Goal: Check status: Check status

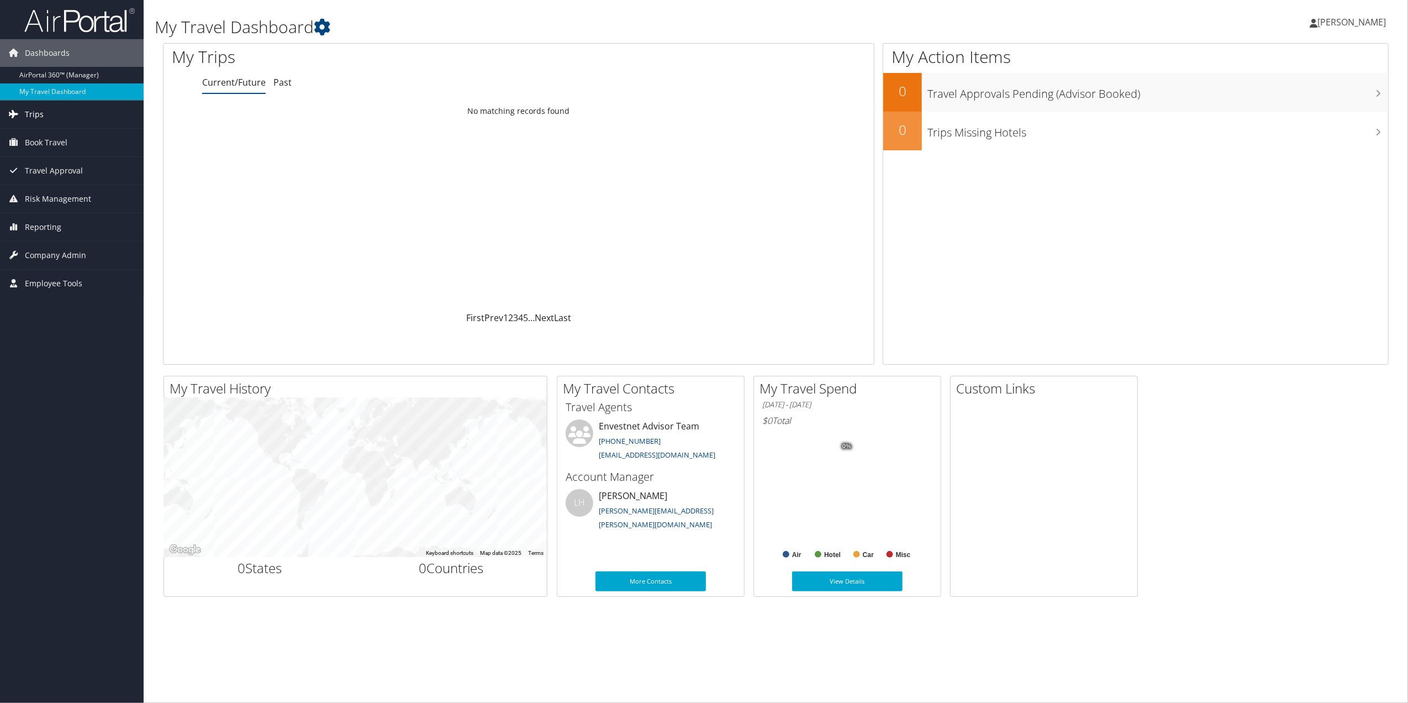
click at [31, 113] on span "Trips" at bounding box center [34, 115] width 19 height 28
click at [45, 168] on link "Past Trips" at bounding box center [72, 169] width 144 height 17
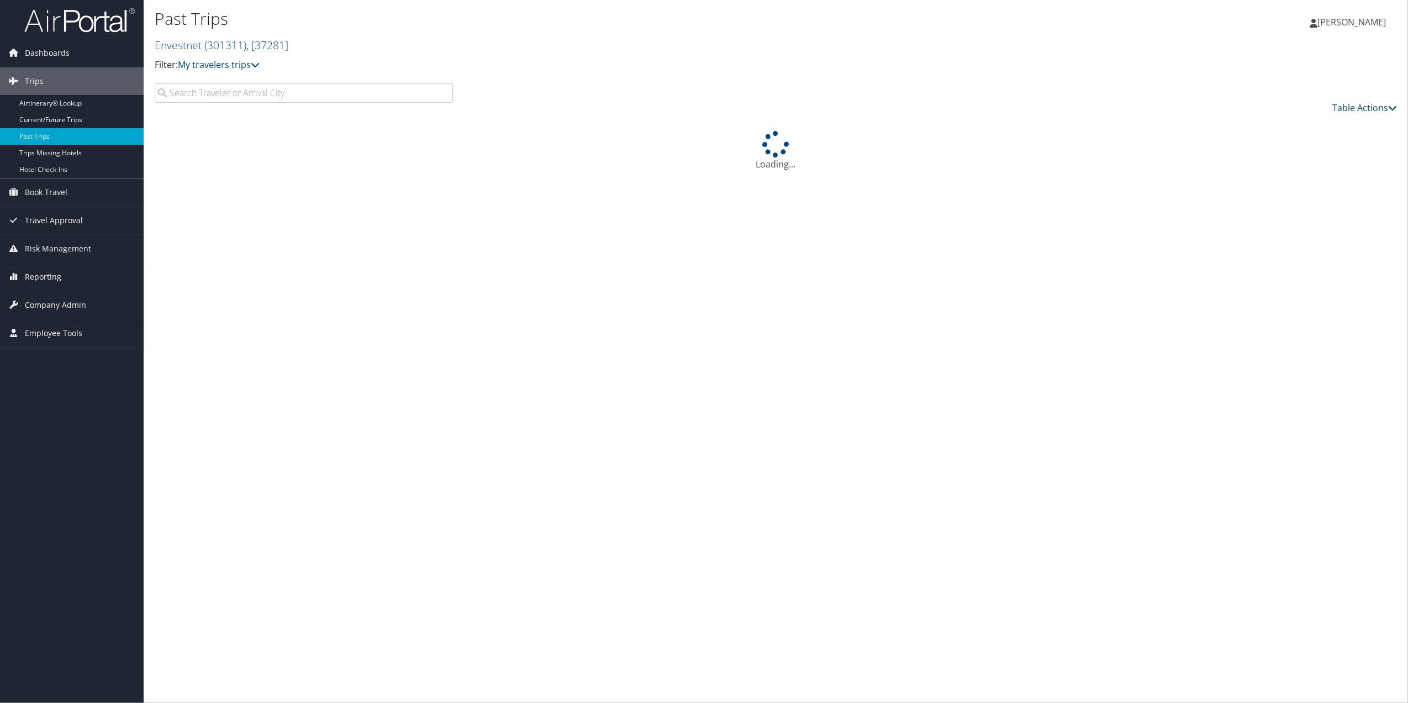
click at [203, 89] on input "search" at bounding box center [304, 93] width 298 height 20
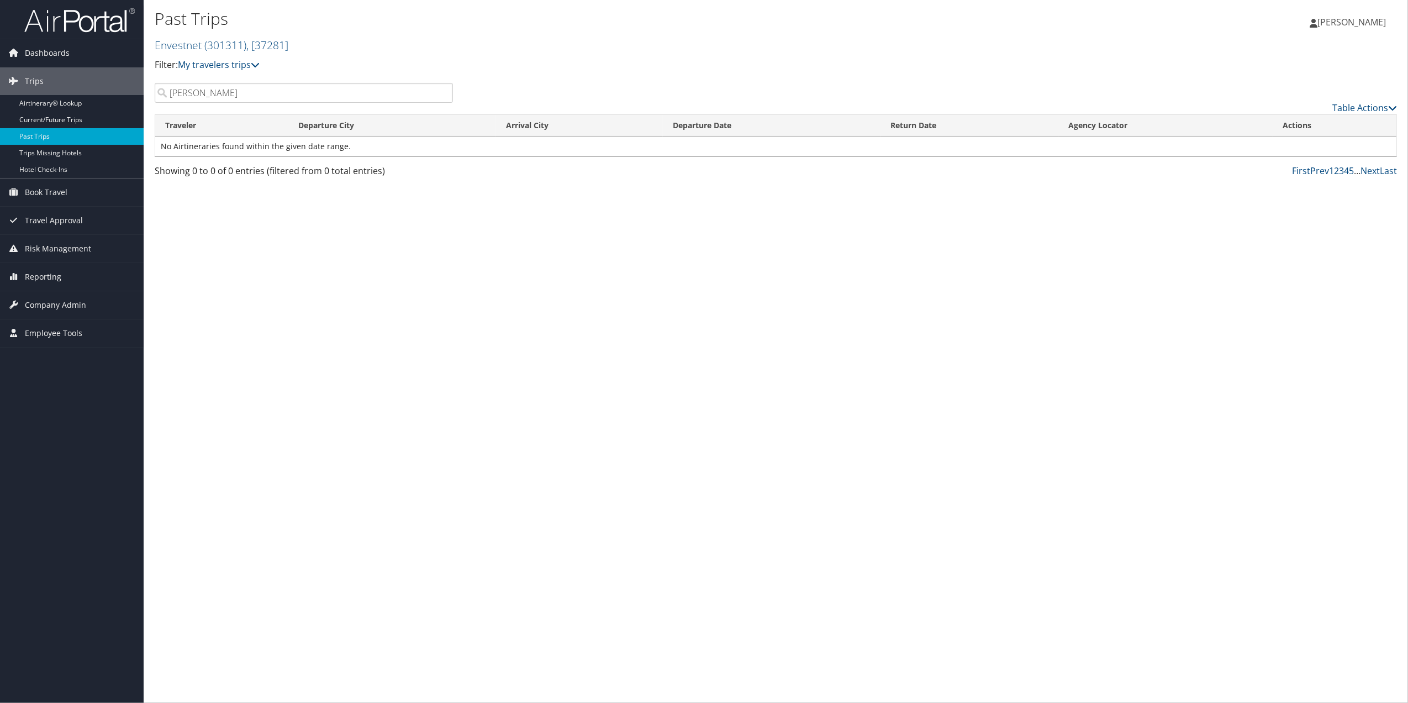
click at [245, 95] on input "Buan, Brian" at bounding box center [304, 93] width 298 height 20
type input "Buan,"
click at [47, 108] on link "Airtinerary® Lookup" at bounding box center [72, 103] width 144 height 17
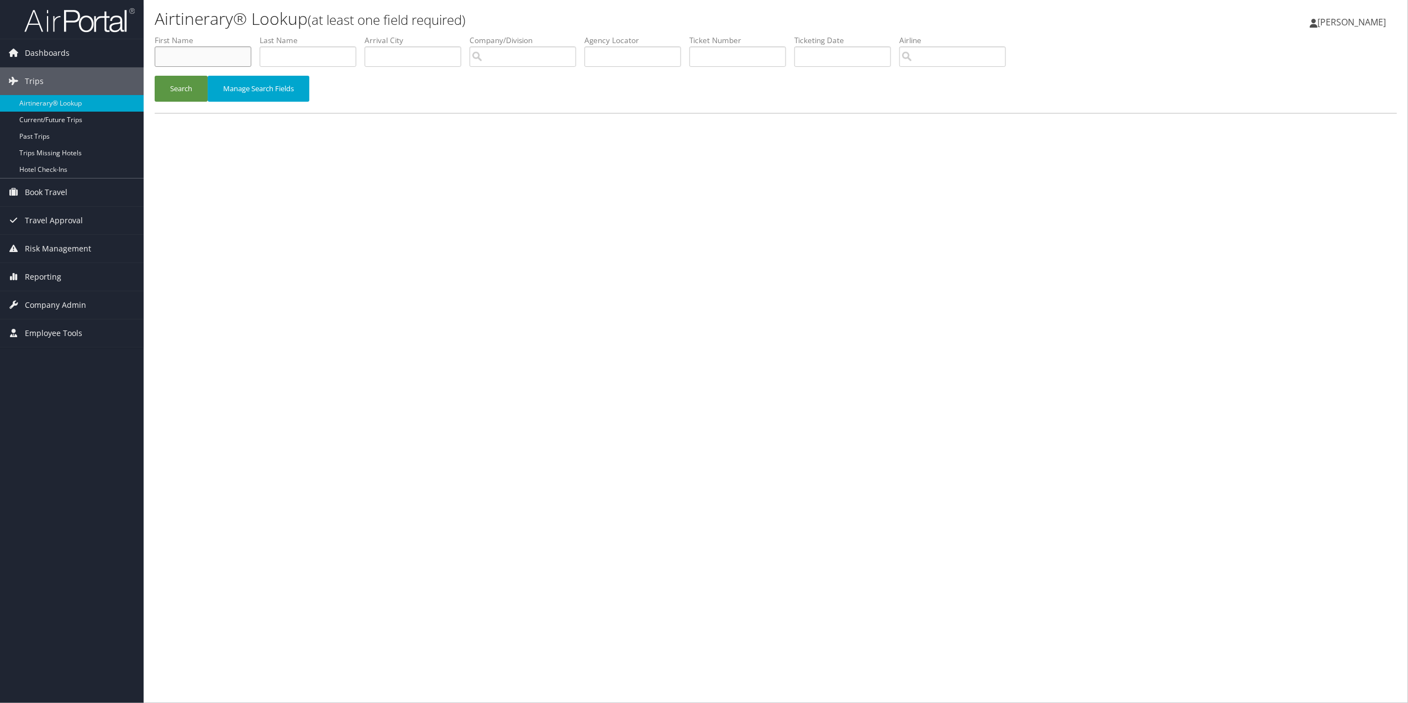
click at [224, 61] on input "text" at bounding box center [203, 56] width 97 height 20
type input "Brian"
type input "Buan"
click at [178, 93] on button "Search" at bounding box center [181, 89] width 53 height 26
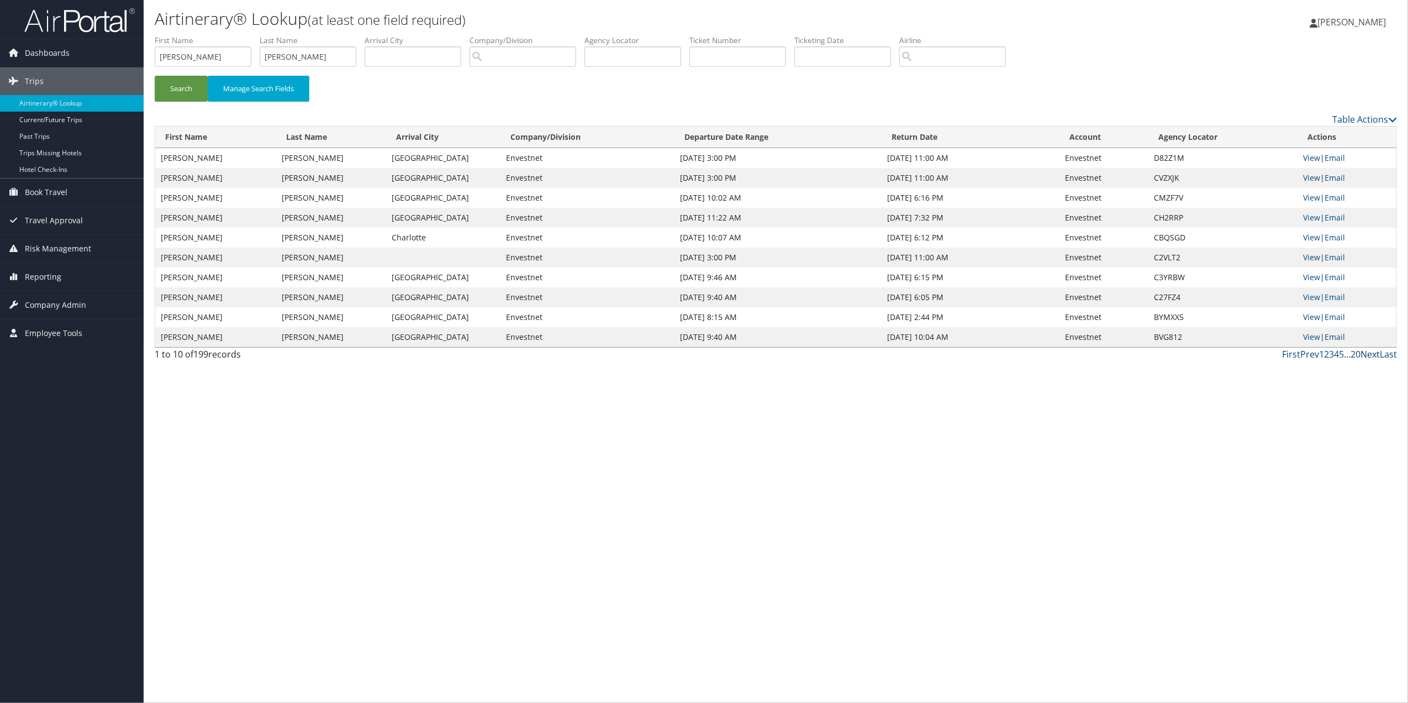
click at [1365, 355] on link "Next" at bounding box center [1369, 354] width 19 height 12
click at [1314, 219] on link "View" at bounding box center [1311, 217] width 17 height 10
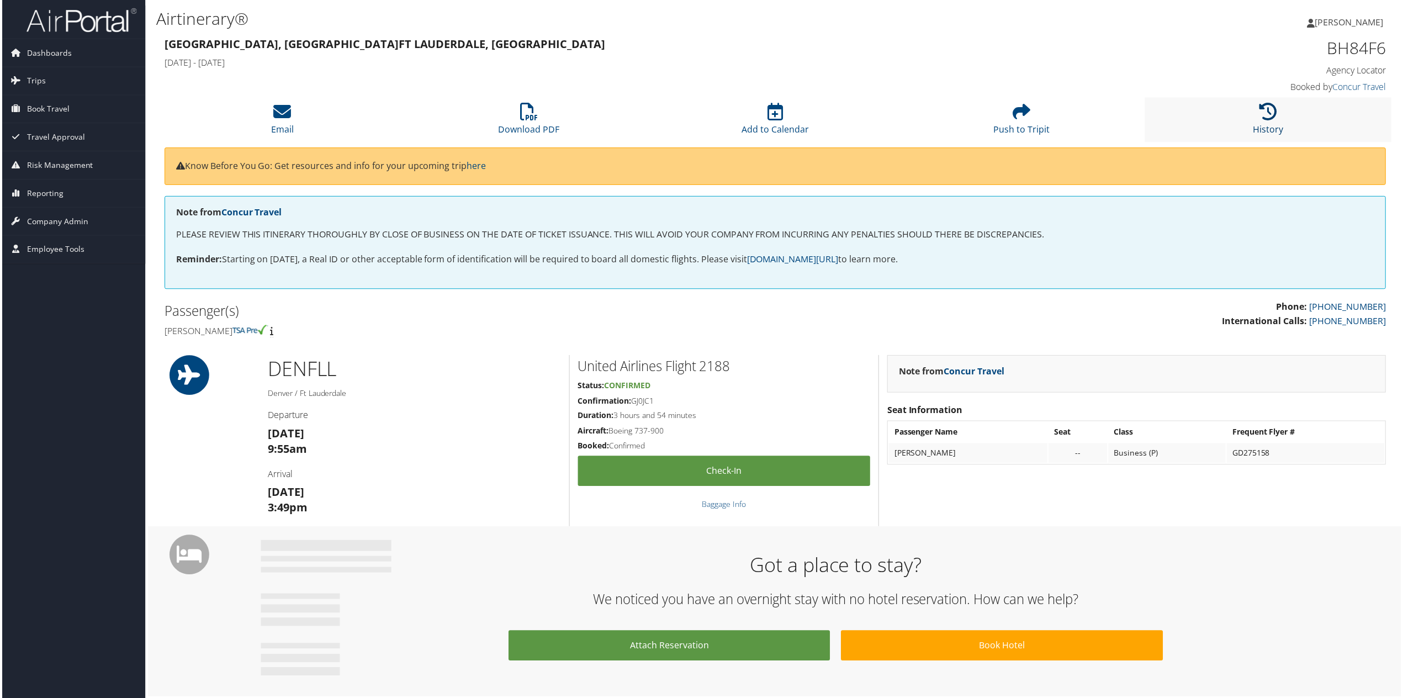
click at [1275, 115] on icon at bounding box center [1270, 112] width 18 height 18
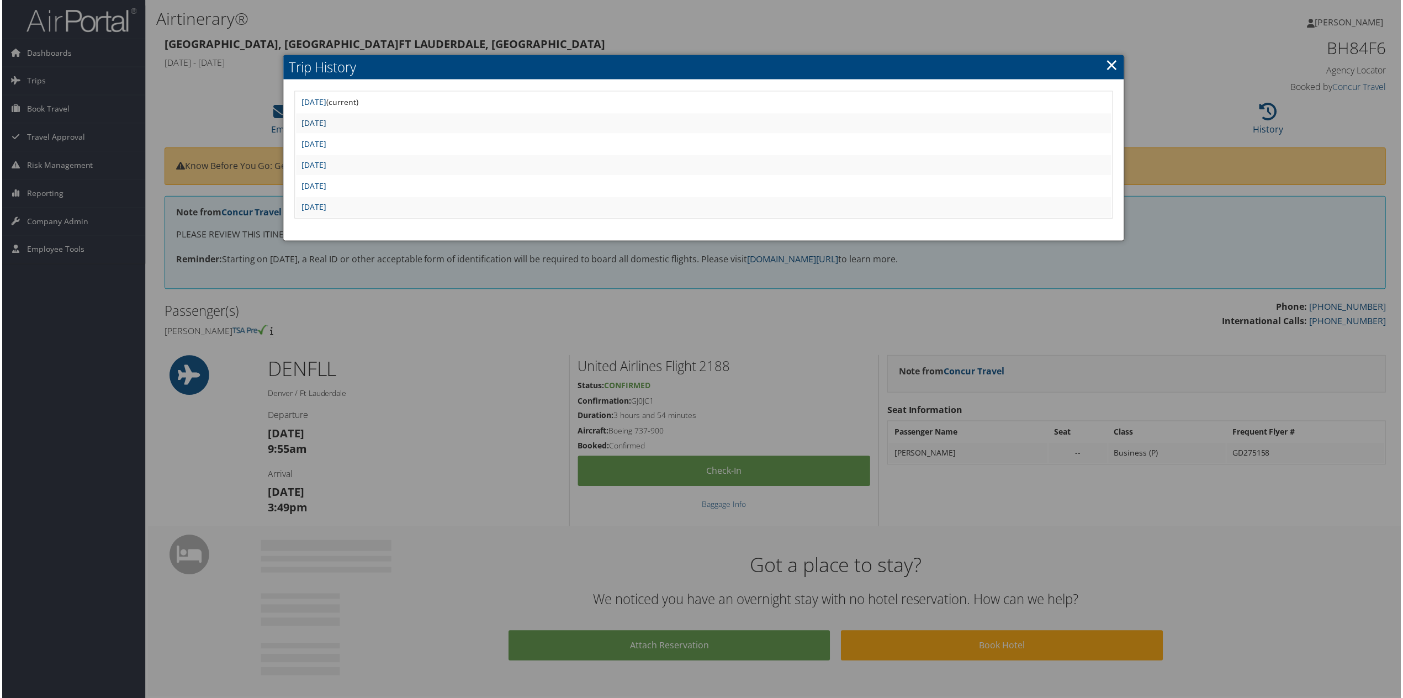
click at [325, 122] on link "Tue Feb 25 21:04:31 MST 2025" at bounding box center [312, 123] width 25 height 10
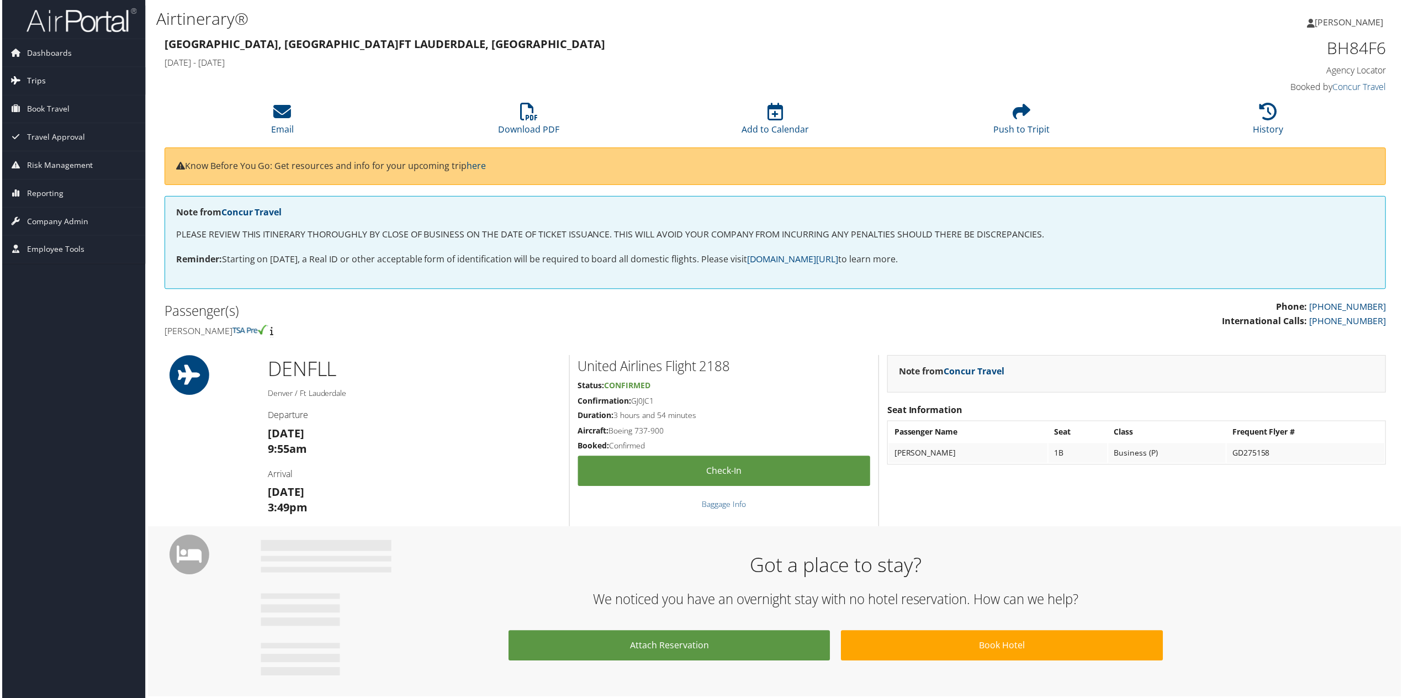
click at [40, 83] on span "Trips" at bounding box center [34, 81] width 19 height 28
click at [46, 135] on link "Past Trips" at bounding box center [72, 136] width 144 height 17
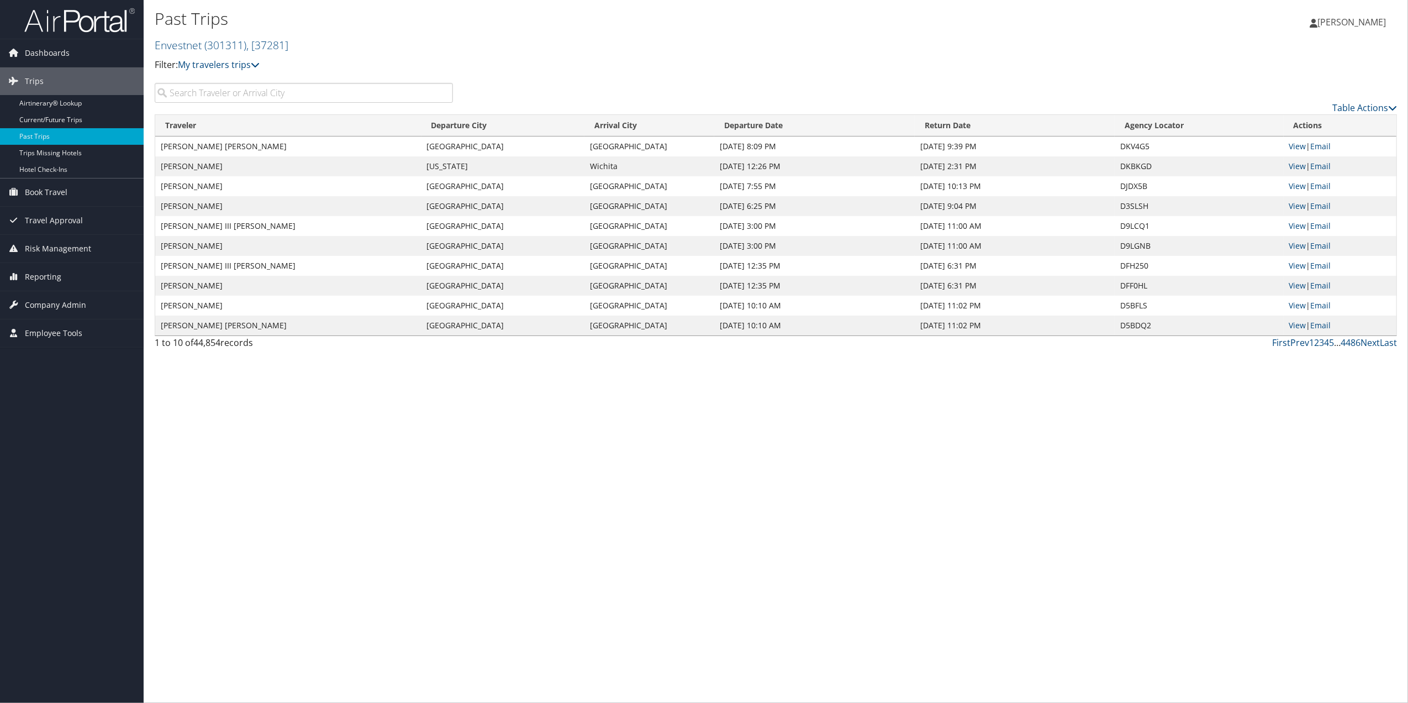
click at [267, 89] on input "search" at bounding box center [304, 93] width 298 height 20
click at [241, 93] on input "johnson" at bounding box center [304, 93] width 298 height 20
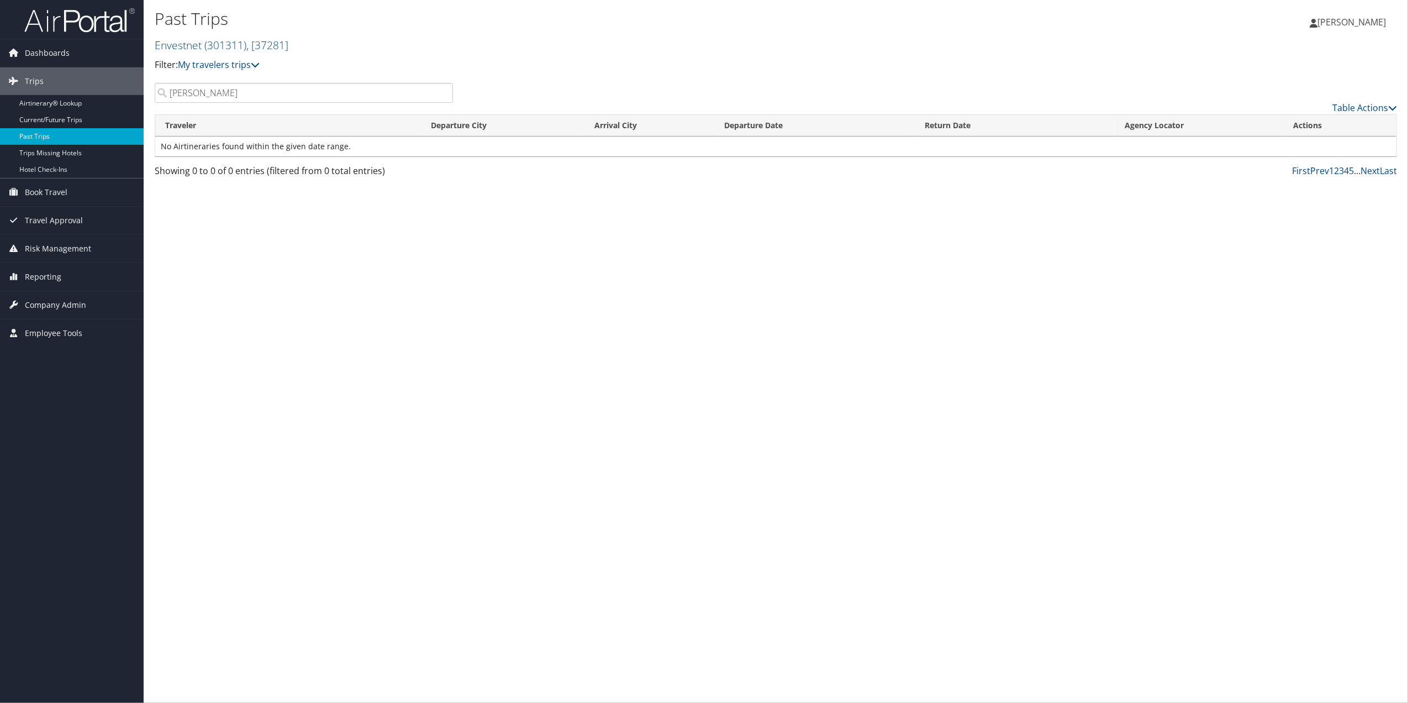
type input "johnson, bret"
click at [52, 140] on link "Past Trips" at bounding box center [72, 136] width 144 height 17
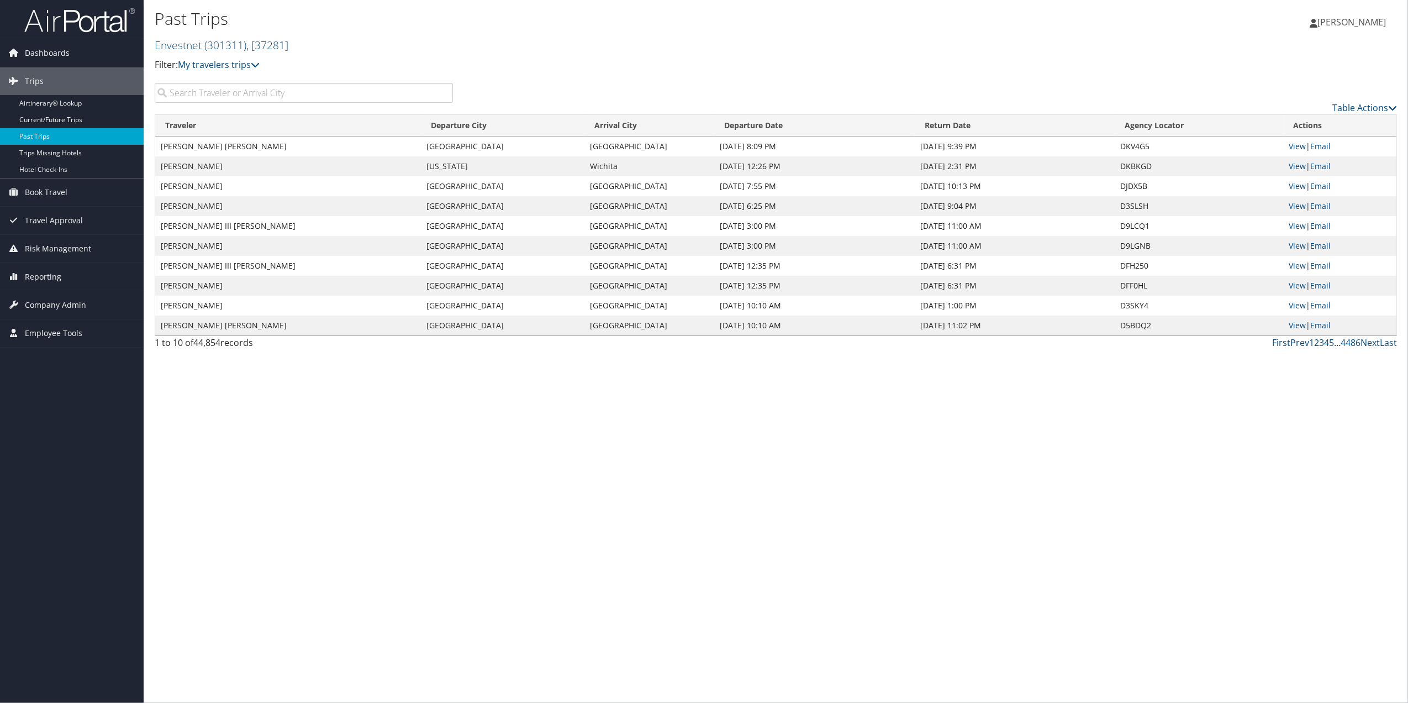
click at [252, 98] on input "search" at bounding box center [304, 93] width 298 height 20
drag, startPoint x: 287, startPoint y: 93, endPoint x: -123, endPoint y: 120, distance: 410.7
click at [0, 120] on html "Menu Dashboards ► AirPortal 360™ (Manager) My Travel Dashboard Trips ► Airtiner…" at bounding box center [704, 351] width 1408 height 703
type input "bergin"
click at [1293, 263] on link "View" at bounding box center [1297, 265] width 17 height 10
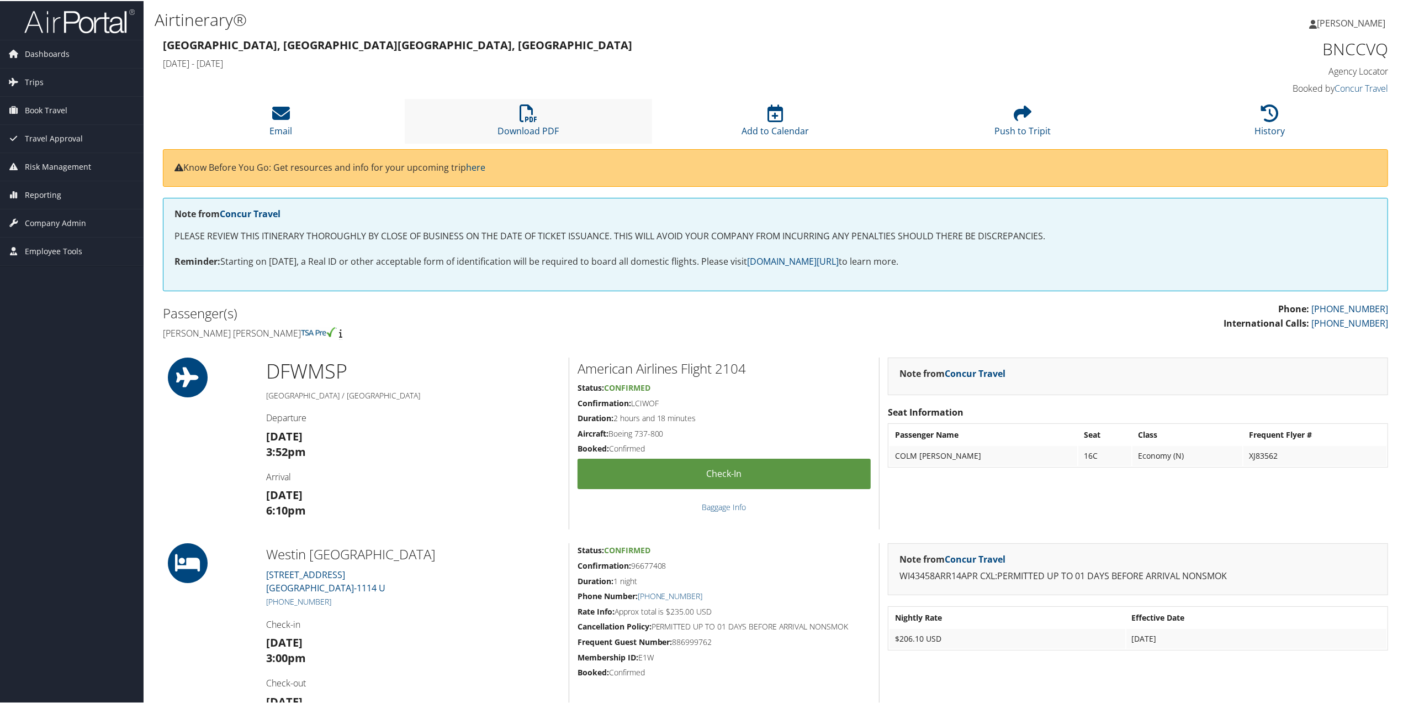
click at [544, 113] on li "Download PDF" at bounding box center [528, 120] width 247 height 45
